Goal: Transaction & Acquisition: Purchase product/service

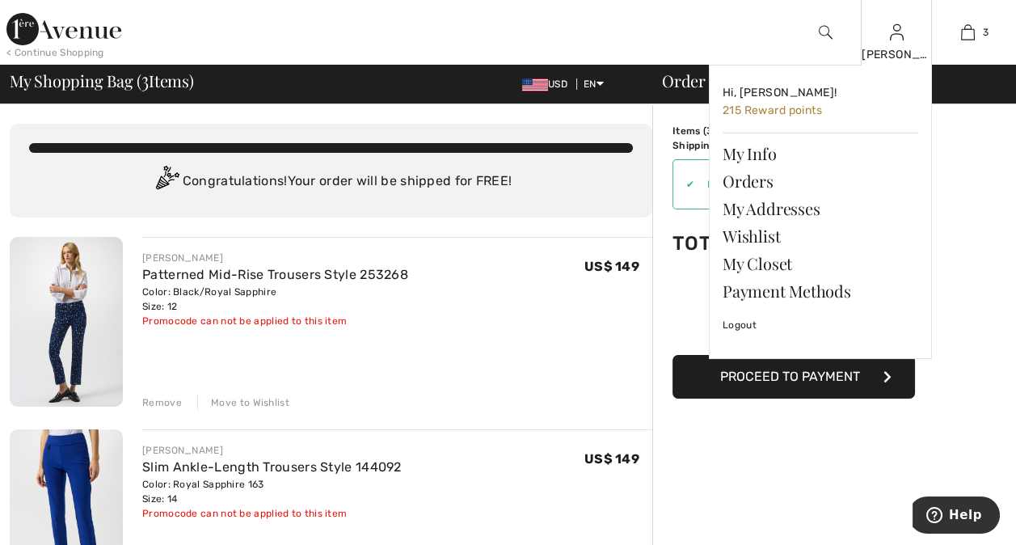
click at [898, 42] on img at bounding box center [897, 32] width 14 height 19
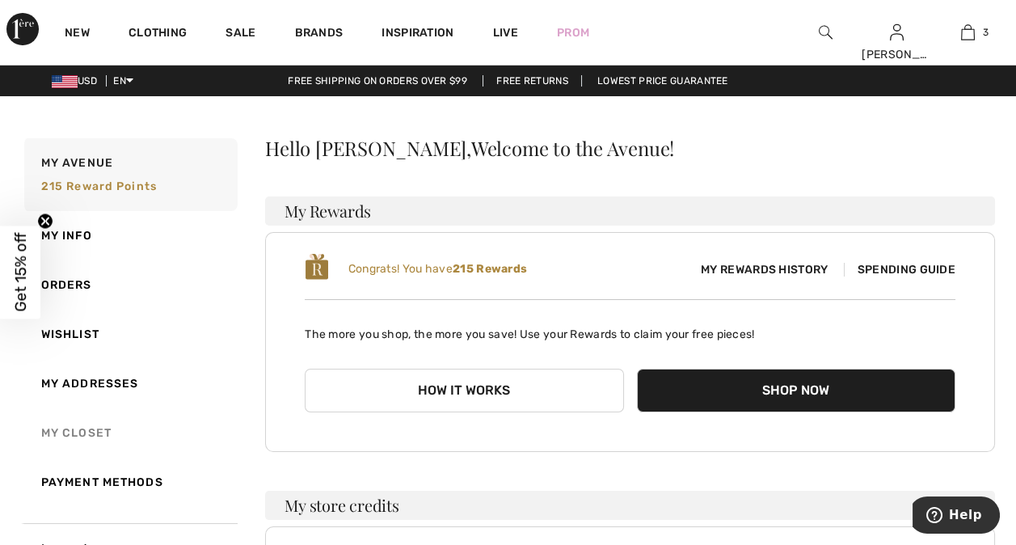
click at [82, 426] on link "My Closet" at bounding box center [129, 432] width 217 height 49
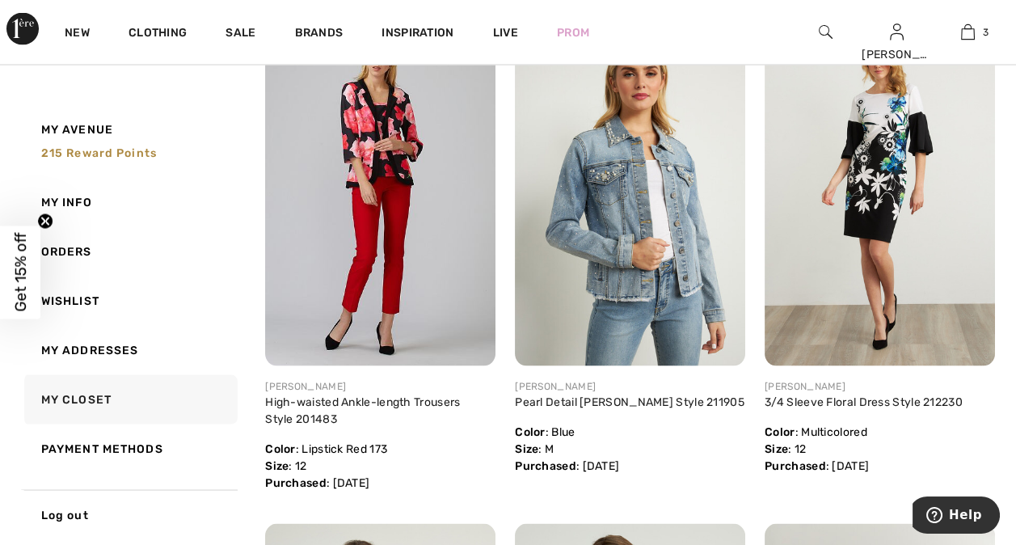
scroll to position [4689, 0]
click at [420, 398] on link "High-waisted Ankle-length Trousers Style 201483" at bounding box center [362, 409] width 195 height 31
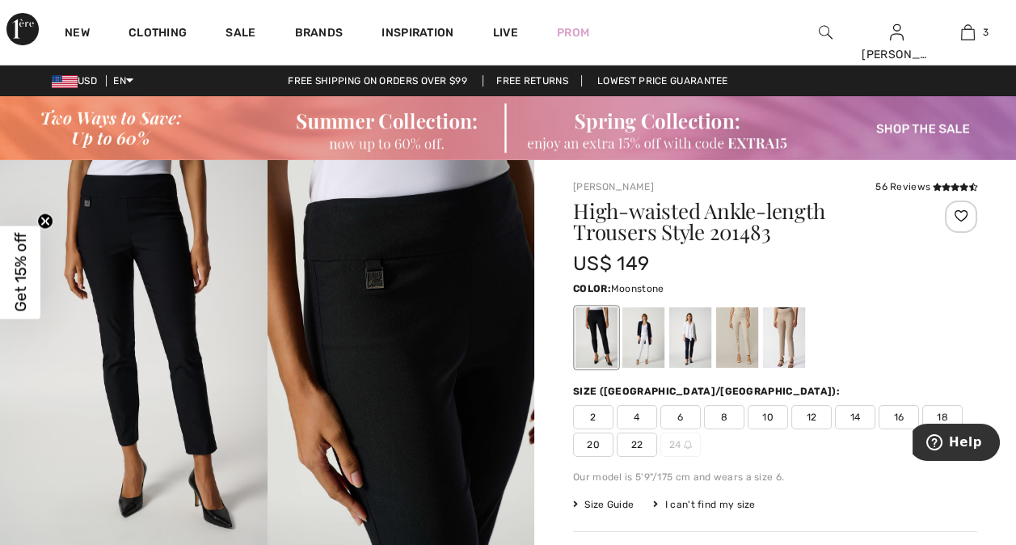
click at [747, 338] on div at bounding box center [737, 337] width 42 height 61
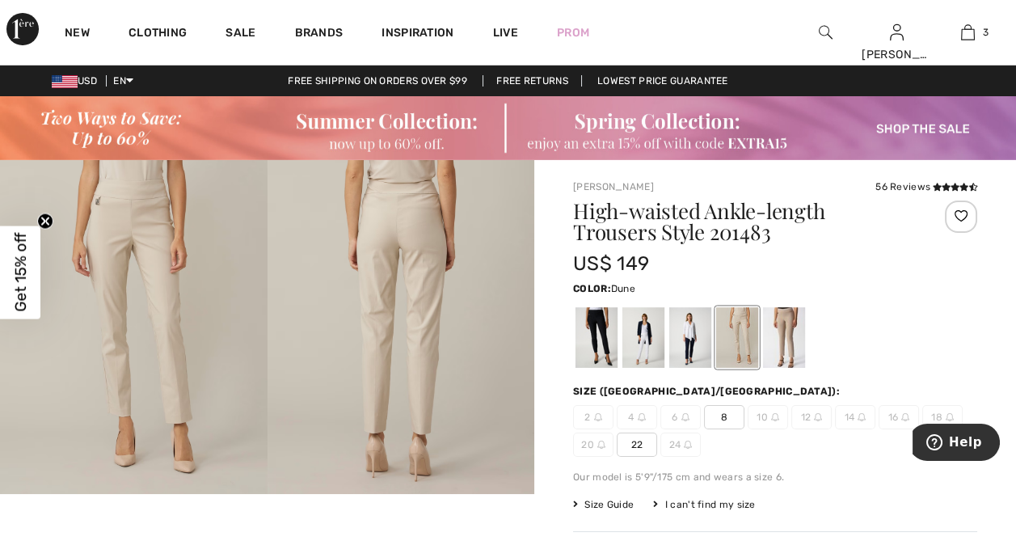
click at [794, 338] on div at bounding box center [784, 337] width 42 height 61
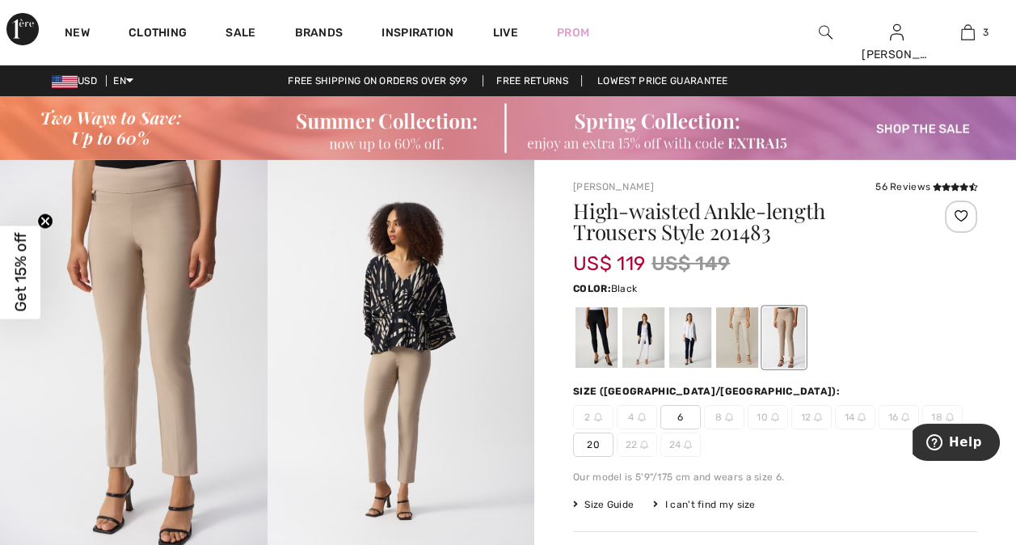
click at [602, 342] on div at bounding box center [596, 337] width 42 height 61
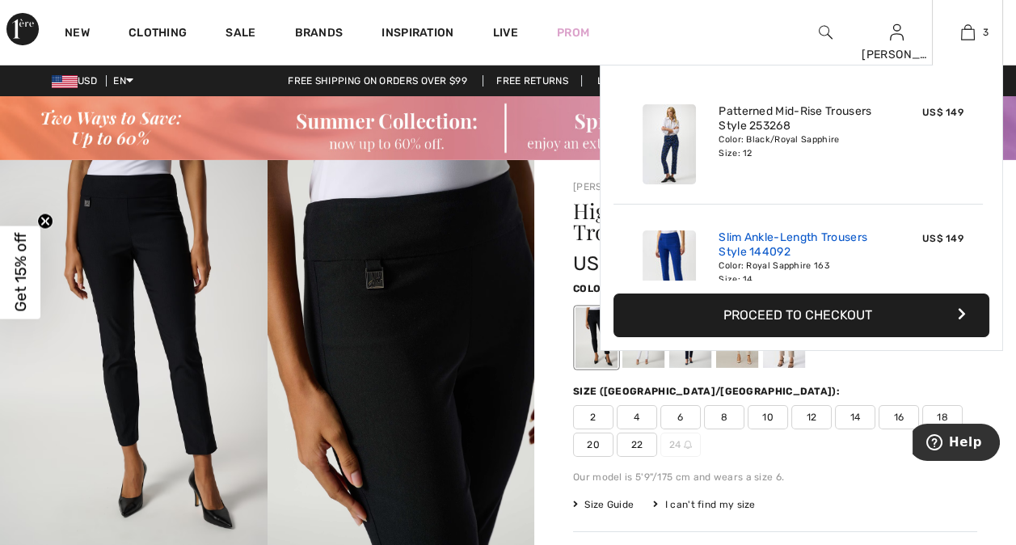
click at [817, 231] on link "Slim Ankle-Length Trousers Style 144092" at bounding box center [797, 244] width 159 height 29
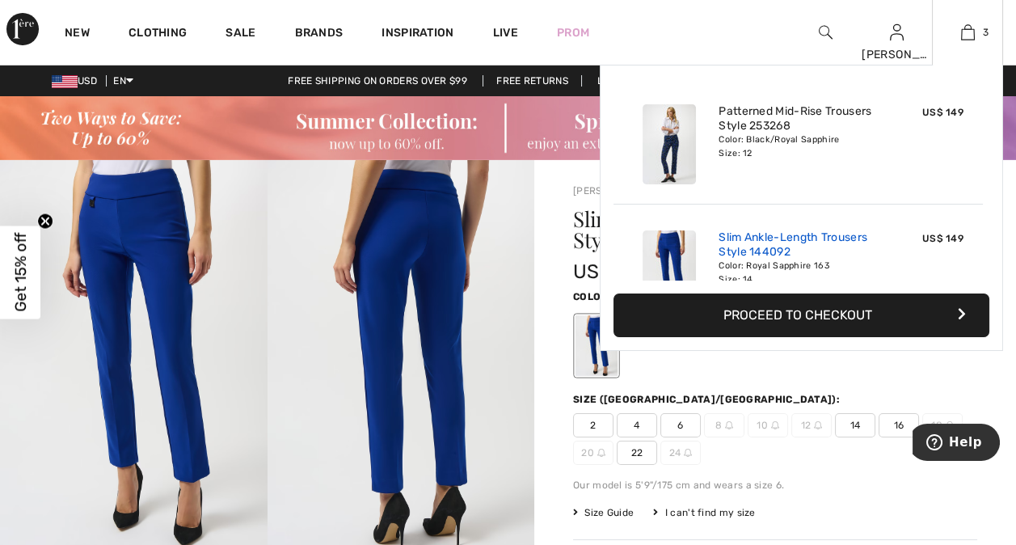
click at [810, 230] on link "Slim Ankle-Length Trousers Style 144092" at bounding box center [797, 244] width 159 height 29
click at [971, 31] on img at bounding box center [968, 32] width 14 height 19
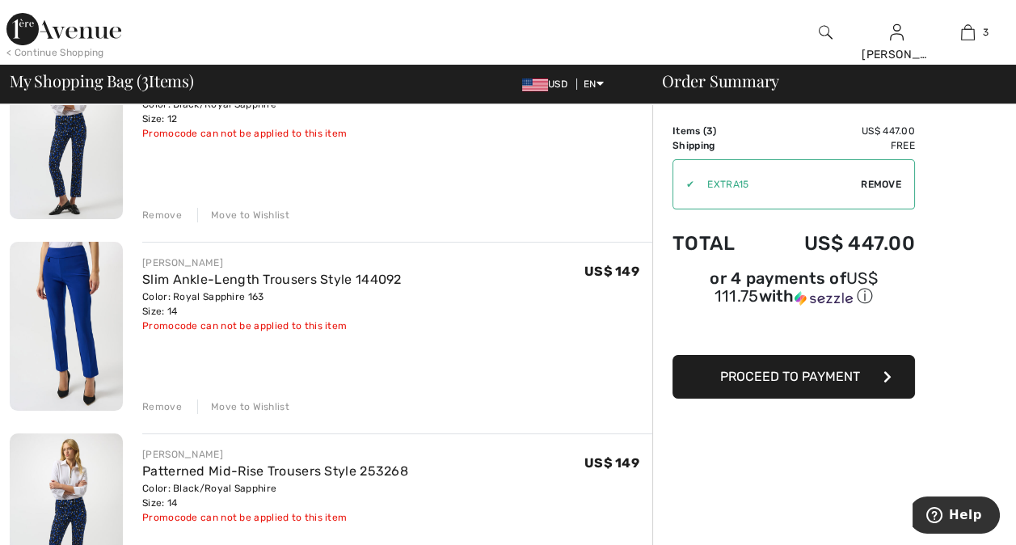
scroll to position [186, 0]
click at [166, 407] on div "Remove" at bounding box center [162, 408] width 40 height 15
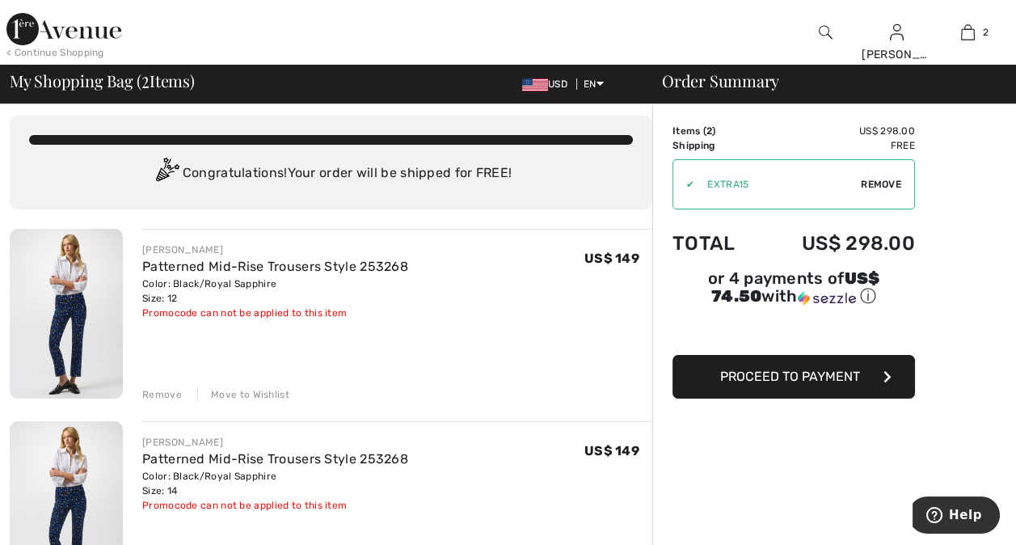
scroll to position [0, 0]
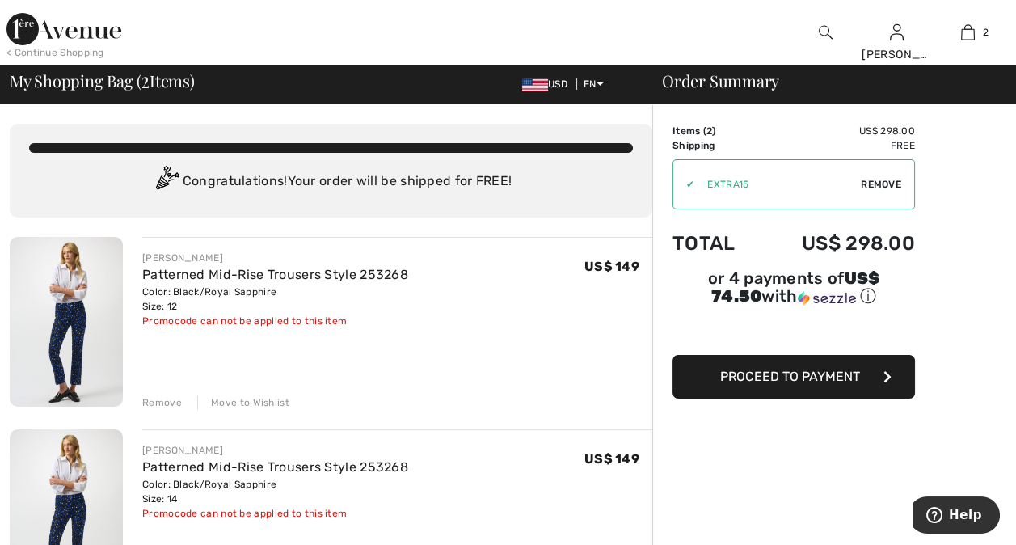
click at [165, 398] on div "Remove" at bounding box center [162, 402] width 40 height 15
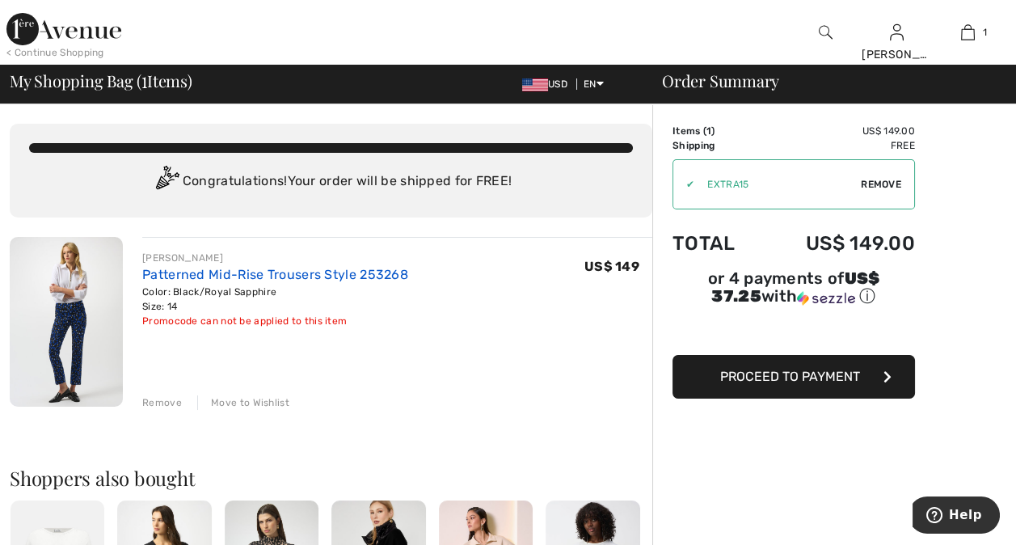
click at [304, 275] on link "Patterned Mid-Rise Trousers Style 253268" at bounding box center [275, 274] width 266 height 15
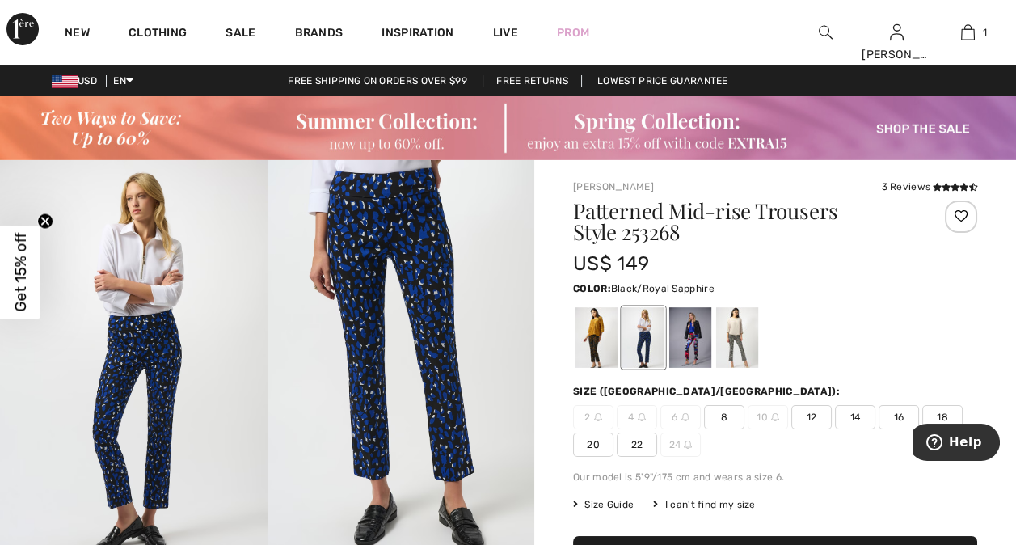
click at [399, 333] on img at bounding box center [402, 360] width 268 height 400
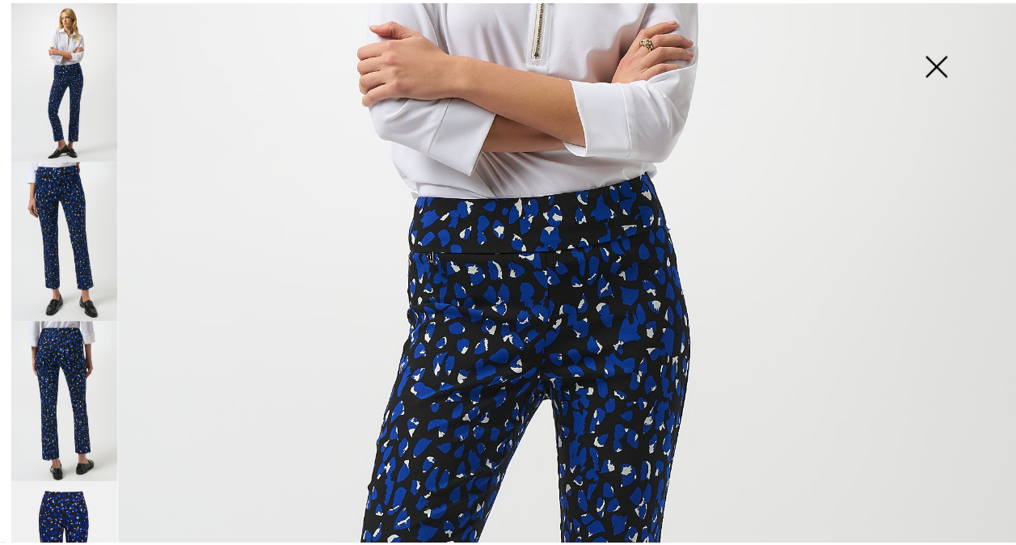
scroll to position [404, 0]
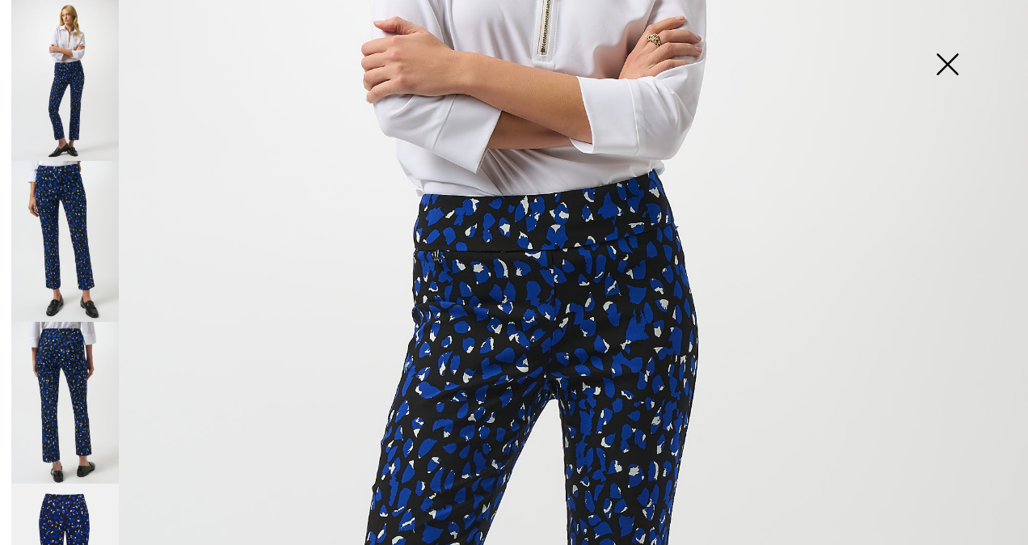
click at [955, 65] on img at bounding box center [947, 65] width 81 height 83
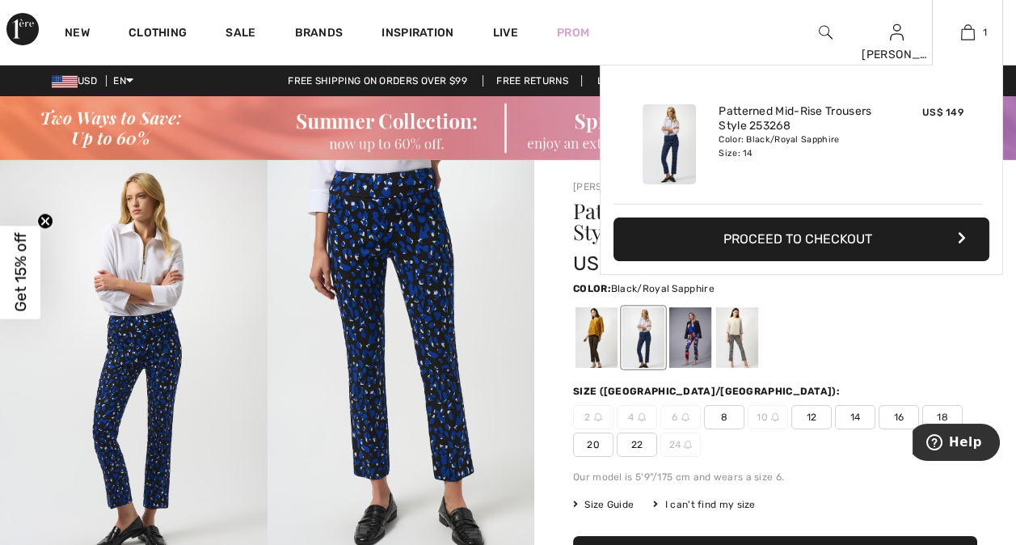
click at [856, 235] on button "Proceed to Checkout" at bounding box center [801, 239] width 376 height 44
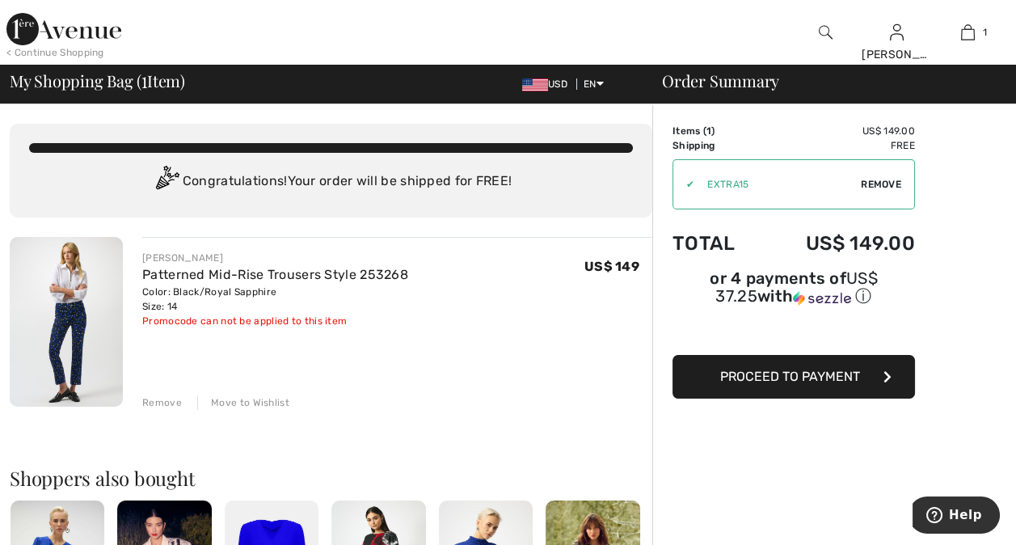
click at [823, 369] on span "Proceed to Payment" at bounding box center [790, 376] width 140 height 15
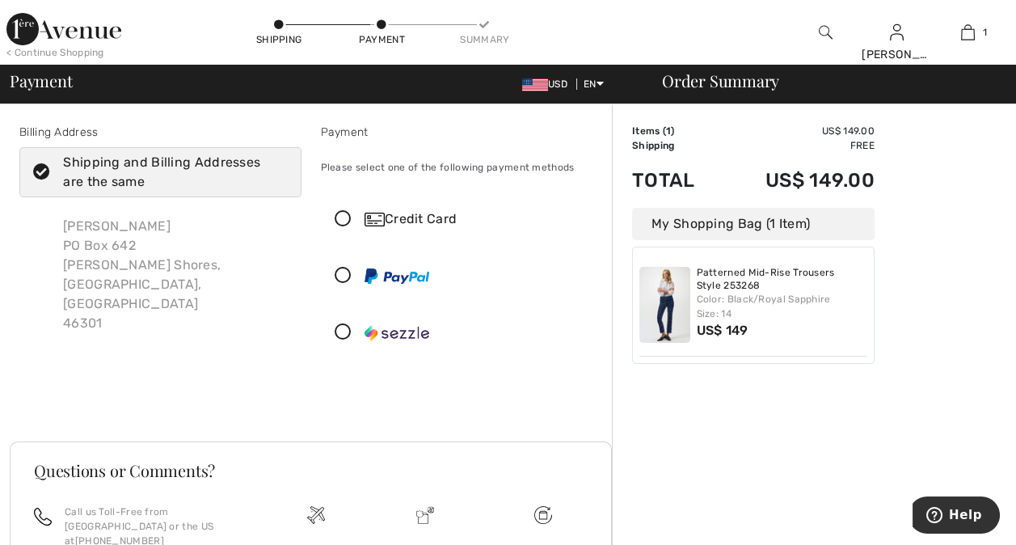
click at [42, 170] on icon at bounding box center [41, 172] width 43 height 17
click at [277, 170] on input "Shipping and Billing Addresses are the same" at bounding box center [282, 172] width 11 height 48
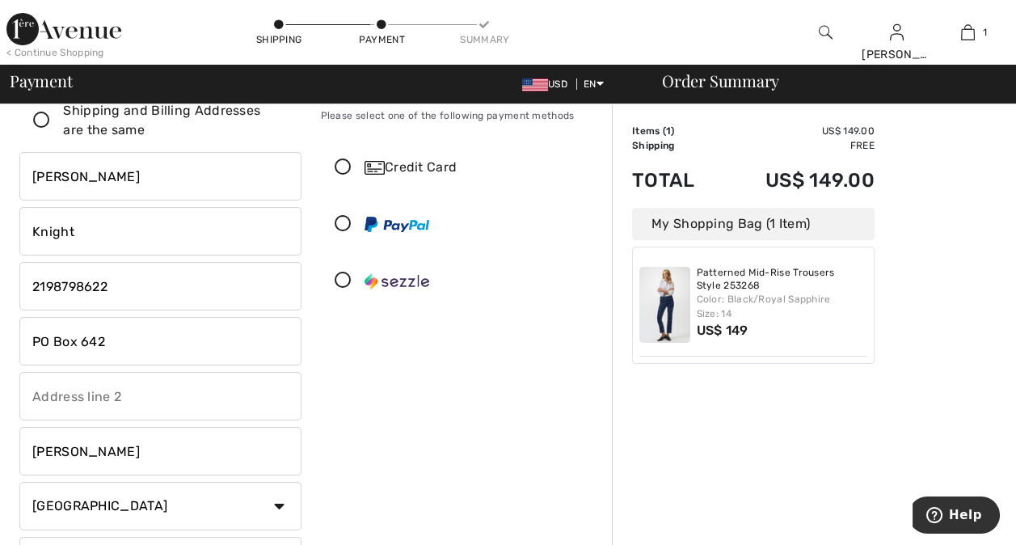
scroll to position [53, 0]
checkbox input "false"
click at [347, 221] on icon at bounding box center [343, 222] width 43 height 17
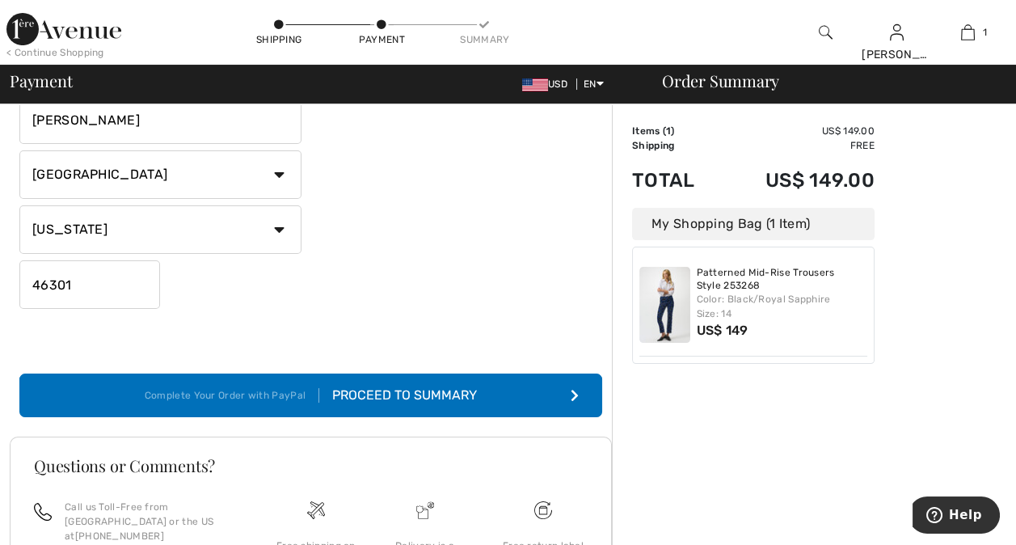
scroll to position [380, 0]
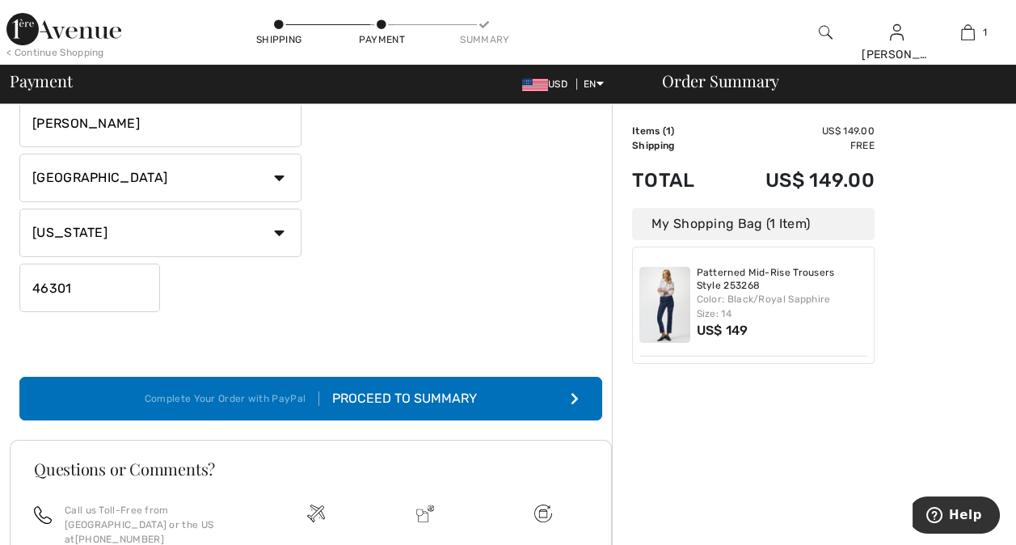
click at [438, 397] on div "Proceed to Summary" at bounding box center [398, 398] width 158 height 19
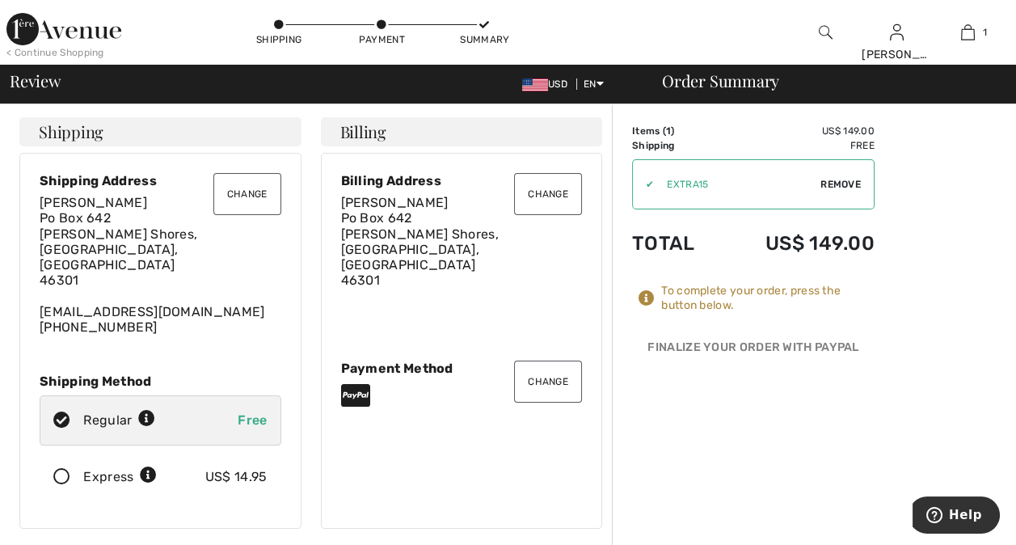
click at [255, 199] on button "Change" at bounding box center [247, 194] width 68 height 42
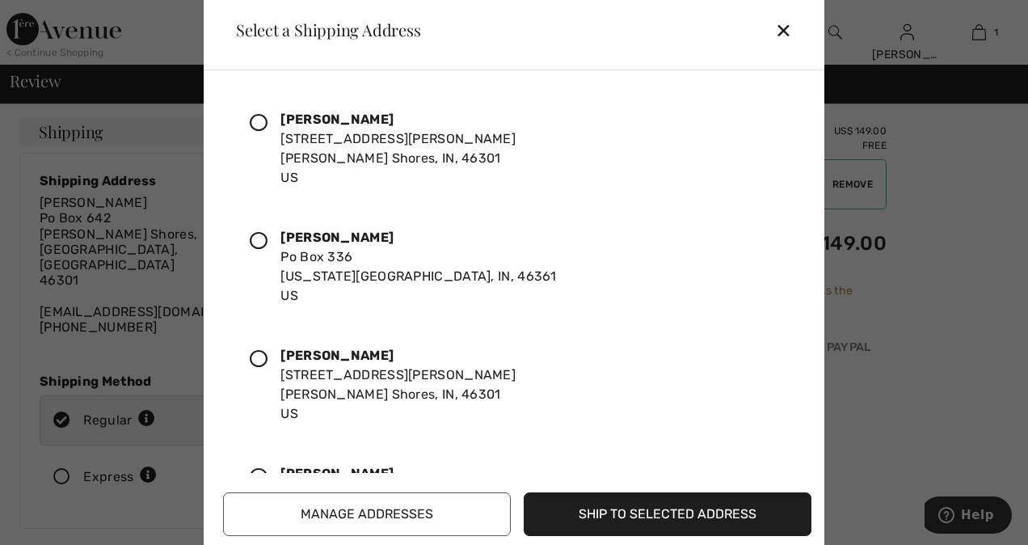
click at [259, 119] on icon at bounding box center [259, 123] width 18 height 18
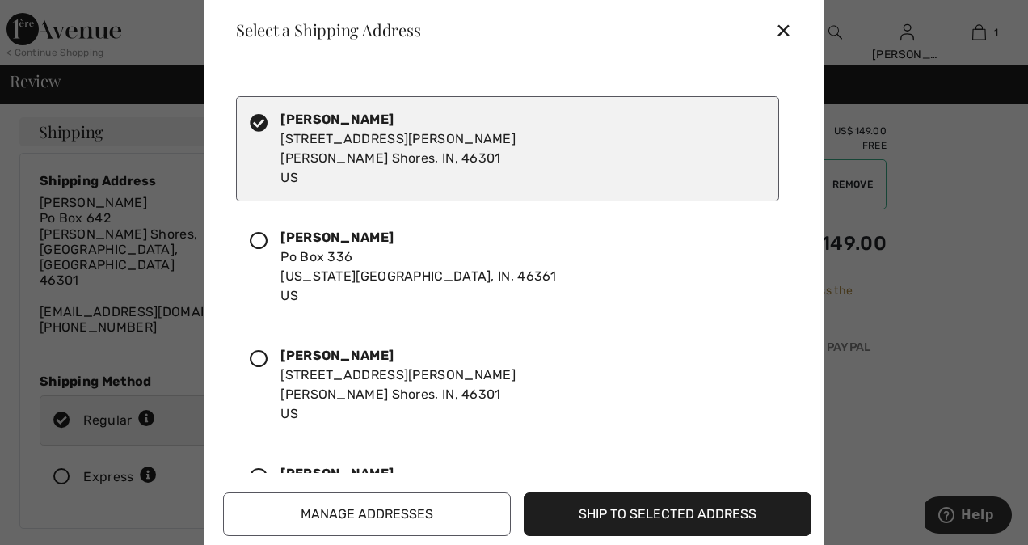
click at [584, 516] on button "Ship to Selected Address" at bounding box center [668, 514] width 288 height 44
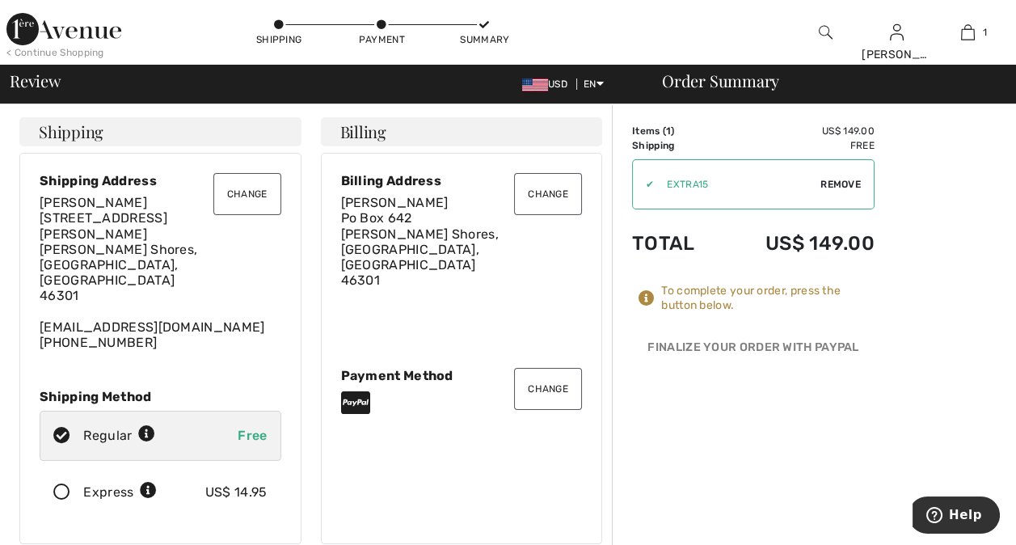
click at [563, 193] on button "Change" at bounding box center [548, 194] width 68 height 42
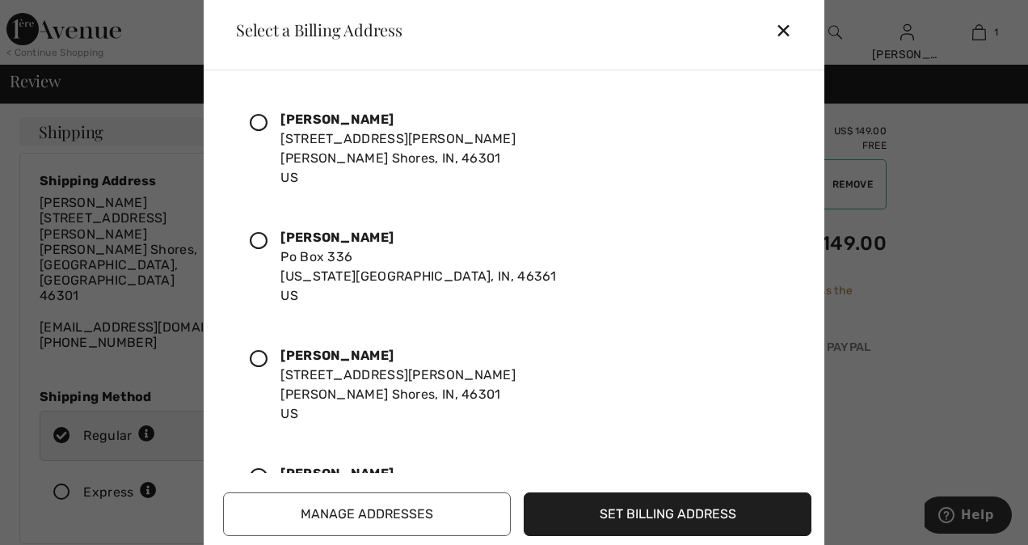
click at [262, 233] on icon at bounding box center [259, 241] width 18 height 18
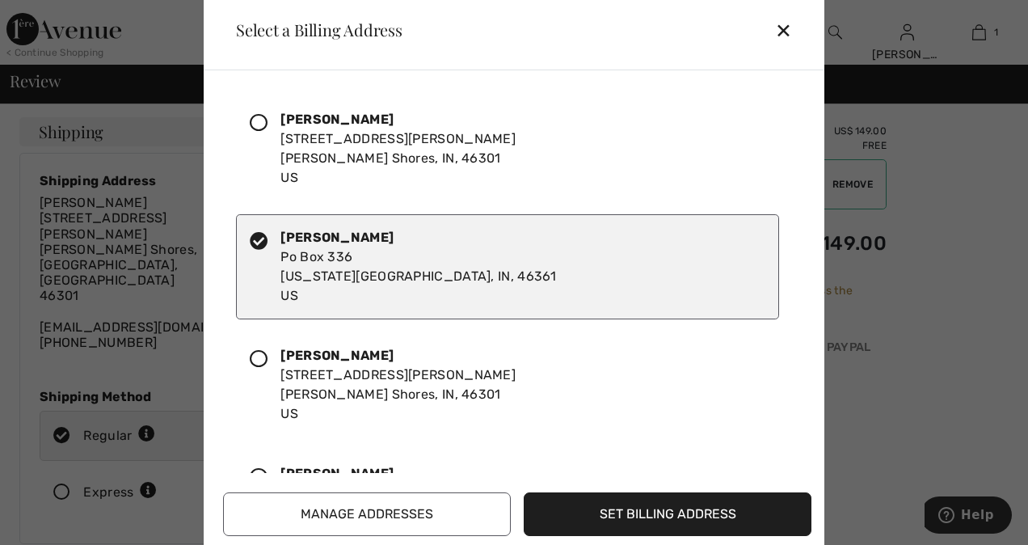
click at [623, 512] on button "Set Billing Address" at bounding box center [668, 514] width 288 height 44
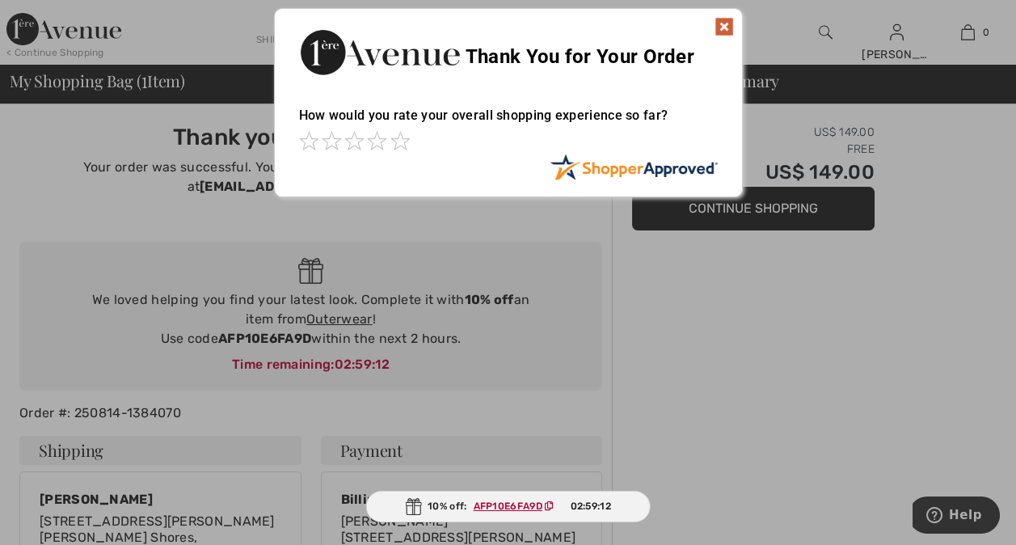
click at [723, 27] on img at bounding box center [723, 26] width 19 height 19
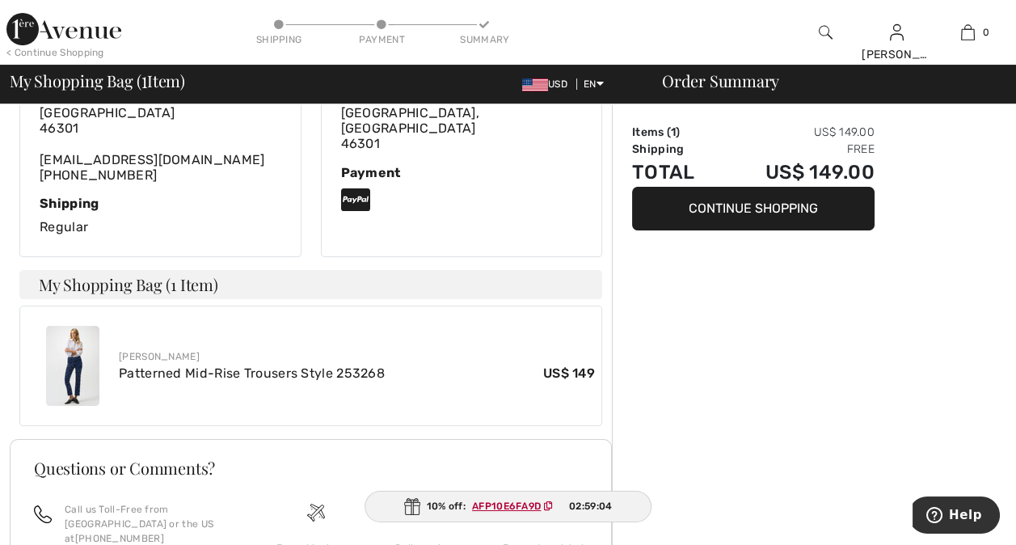
scroll to position [456, 0]
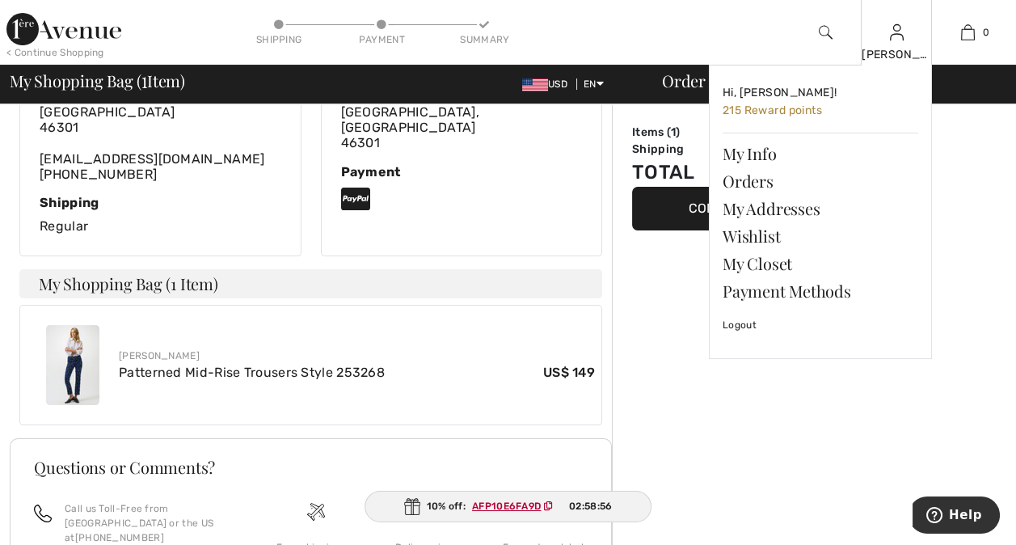
click at [899, 48] on div "[PERSON_NAME]" at bounding box center [897, 54] width 70 height 17
click at [745, 324] on link "Logout" at bounding box center [821, 325] width 196 height 40
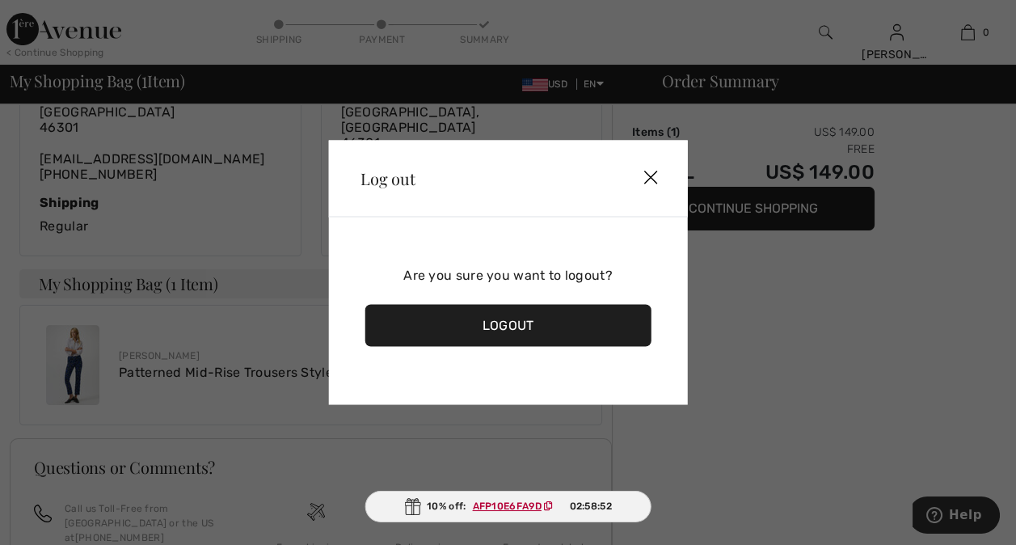
click at [581, 340] on div "Logout" at bounding box center [507, 326] width 287 height 42
